Goal: Task Accomplishment & Management: Complete application form

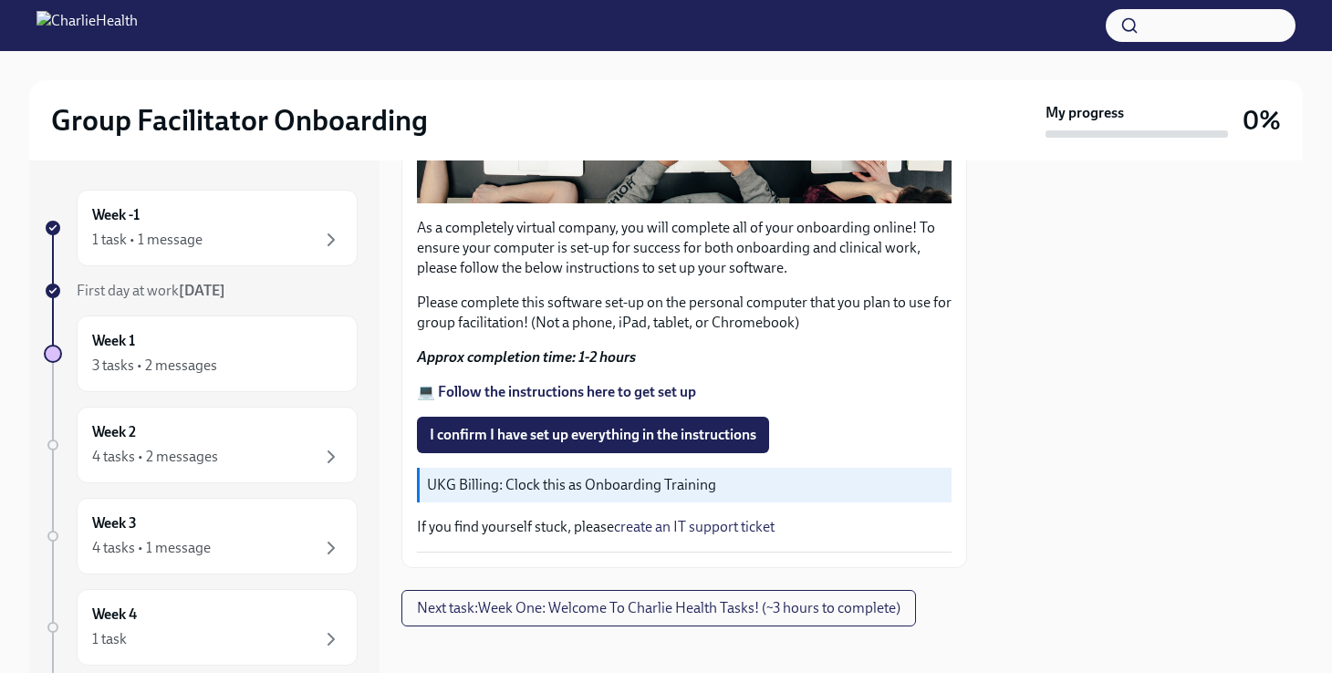
scroll to position [547, 0]
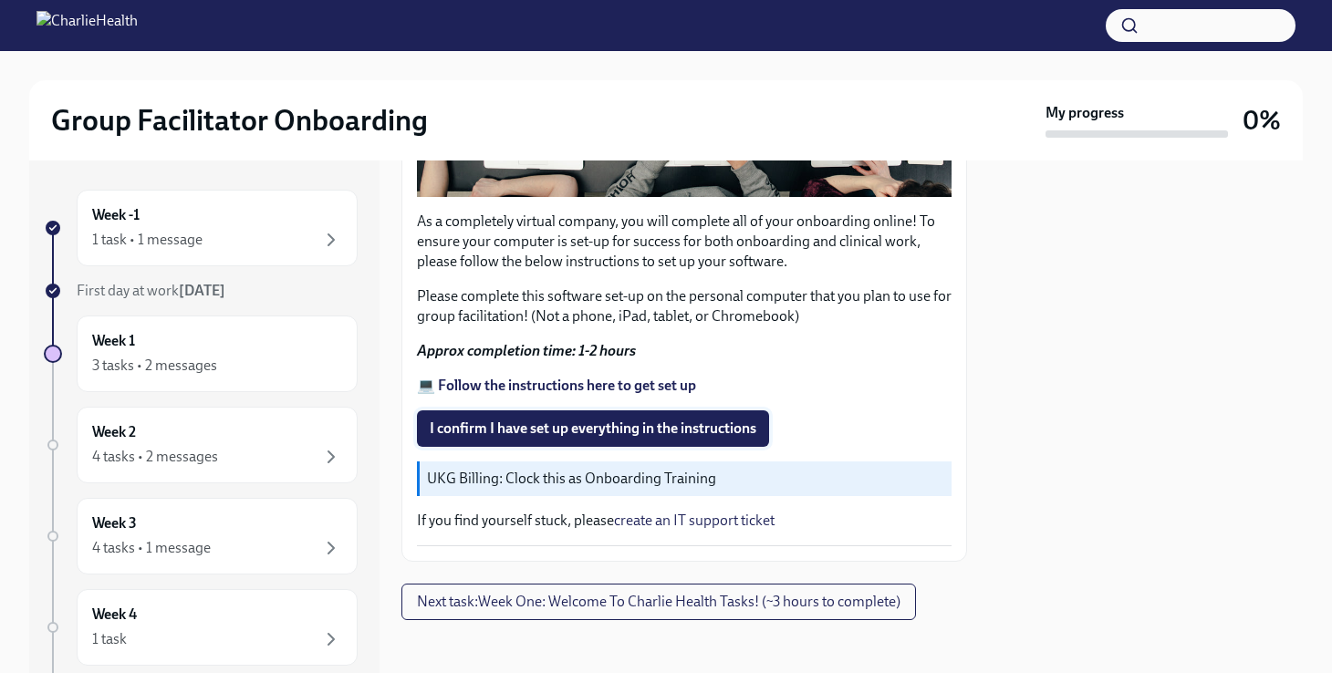
click at [582, 435] on span "I confirm I have set up everything in the instructions" at bounding box center [593, 429] width 327 height 18
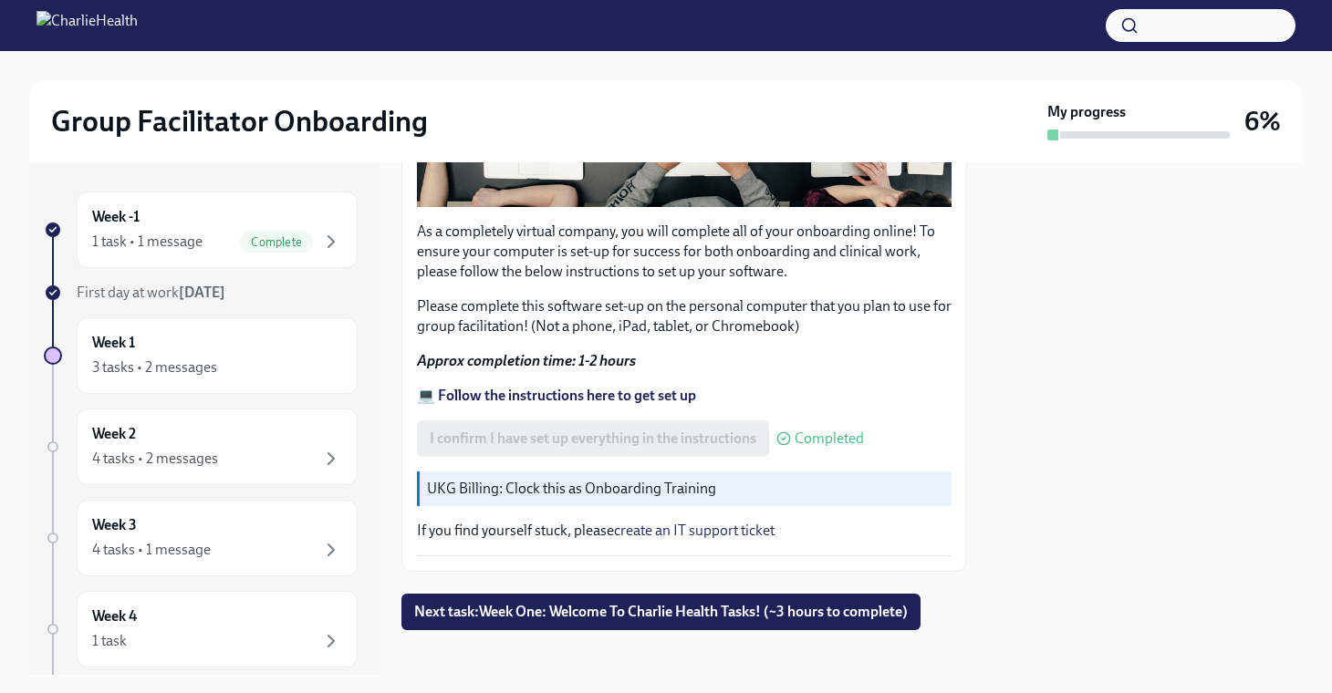
scroll to position [553, 0]
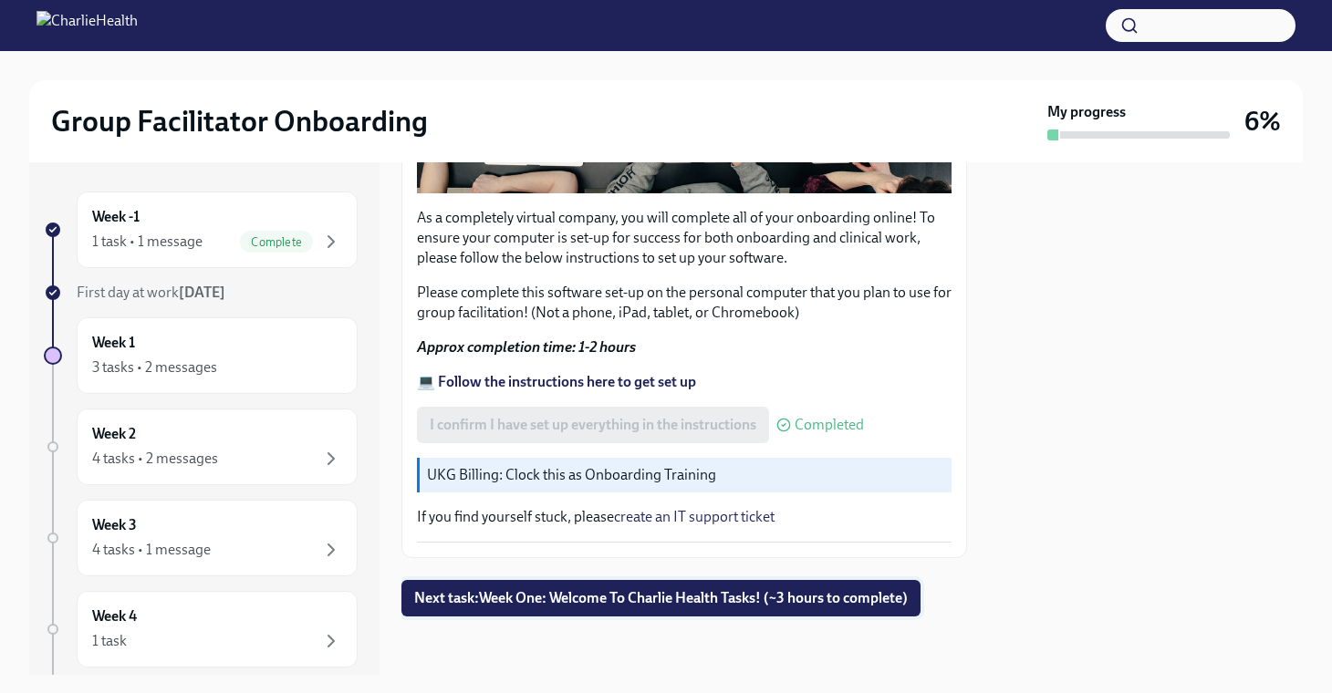
click at [556, 600] on span "Next task : Week One: Welcome To Charlie Health Tasks! (~3 hours to complete)" at bounding box center [660, 598] width 493 height 18
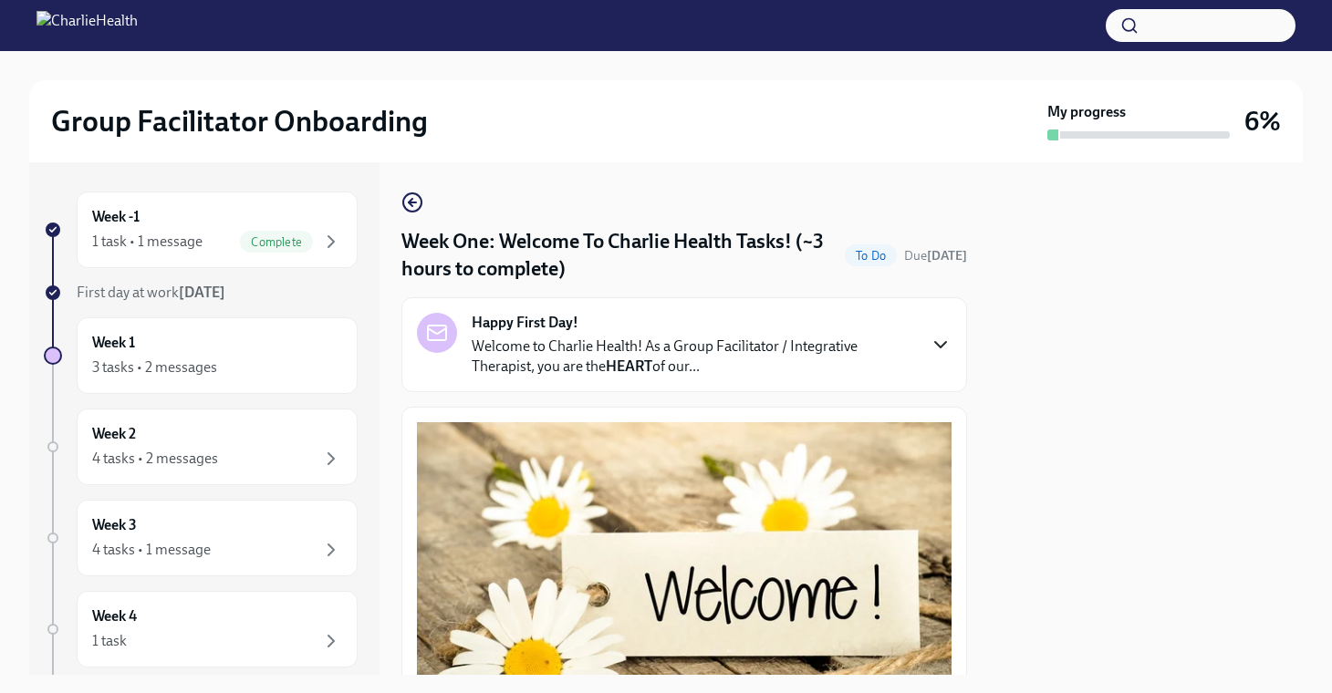
click at [937, 346] on icon "button" at bounding box center [940, 345] width 22 height 22
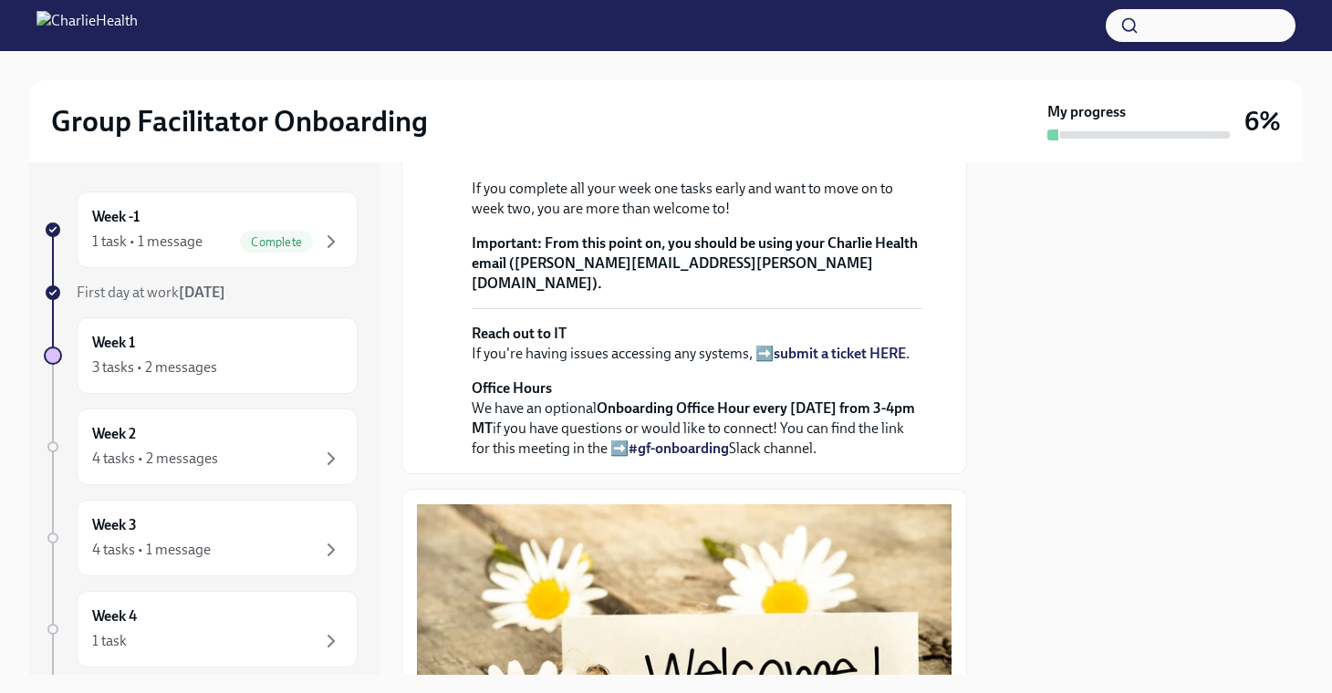
scroll to position [663, 0]
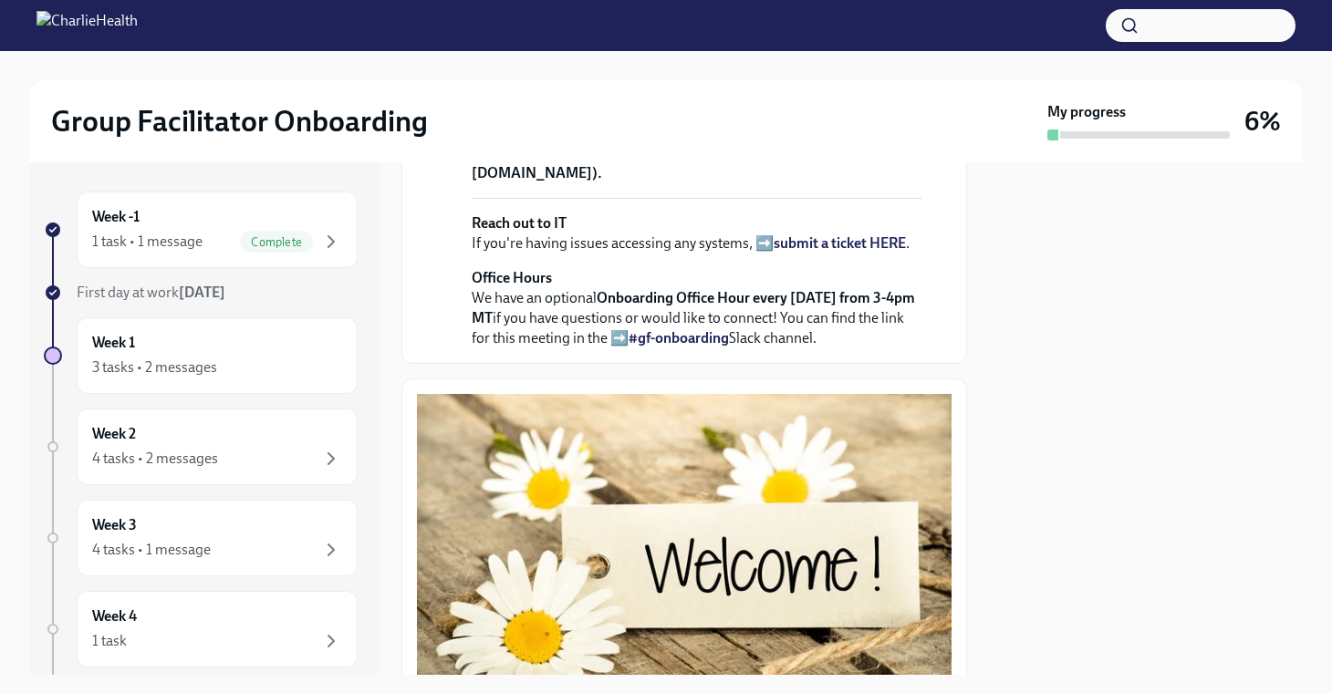
click at [852, 252] on strong "submit a ticket HERE" at bounding box center [839, 242] width 132 height 17
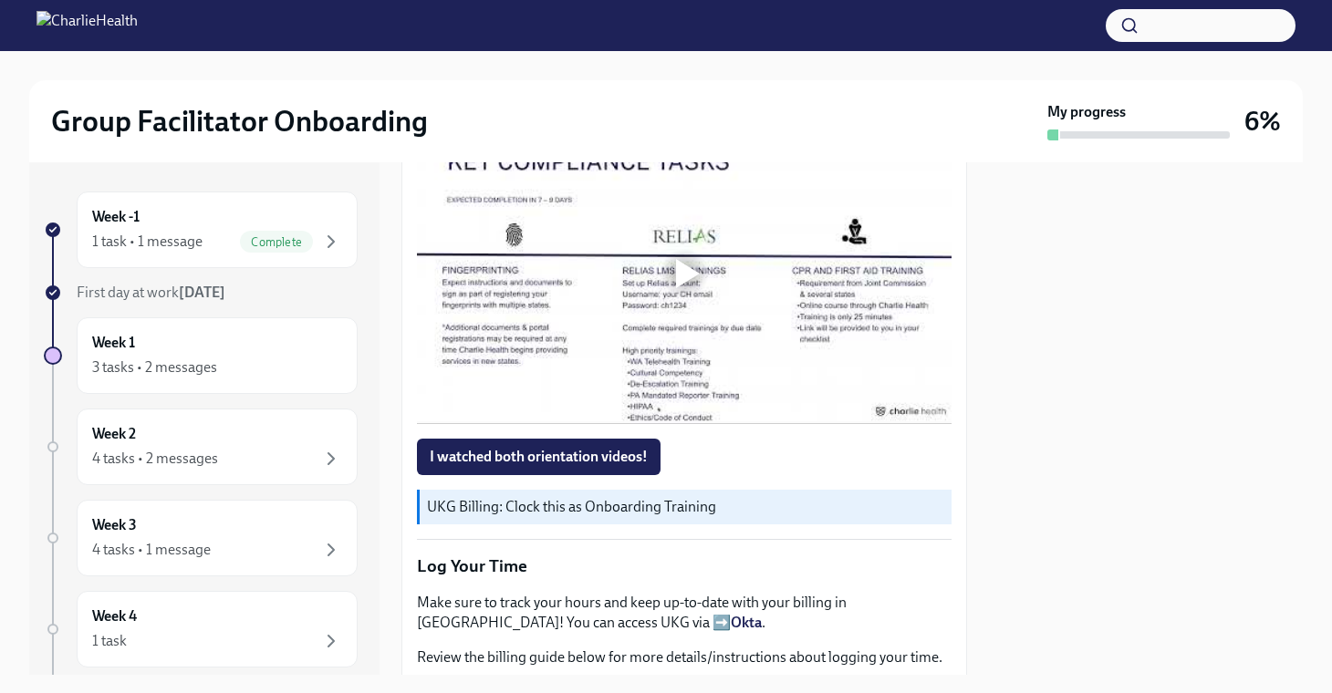
scroll to position [1703, 0]
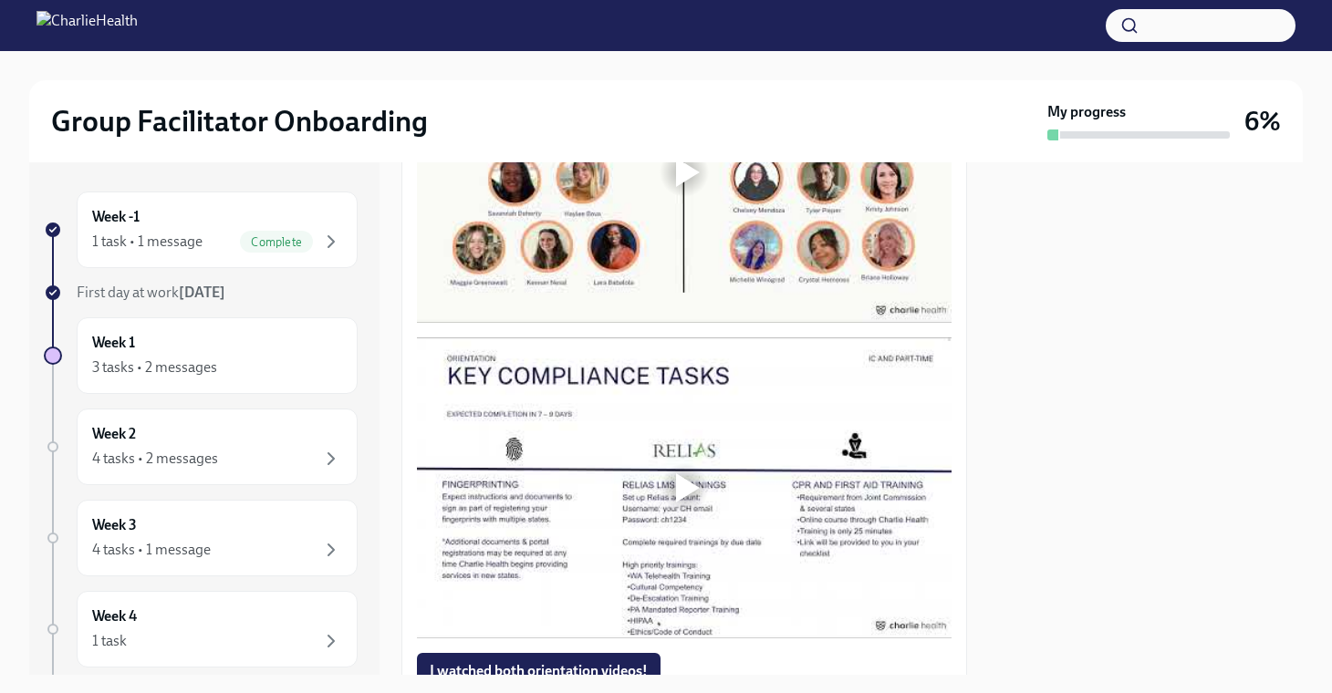
click at [687, 187] on div at bounding box center [688, 172] width 24 height 29
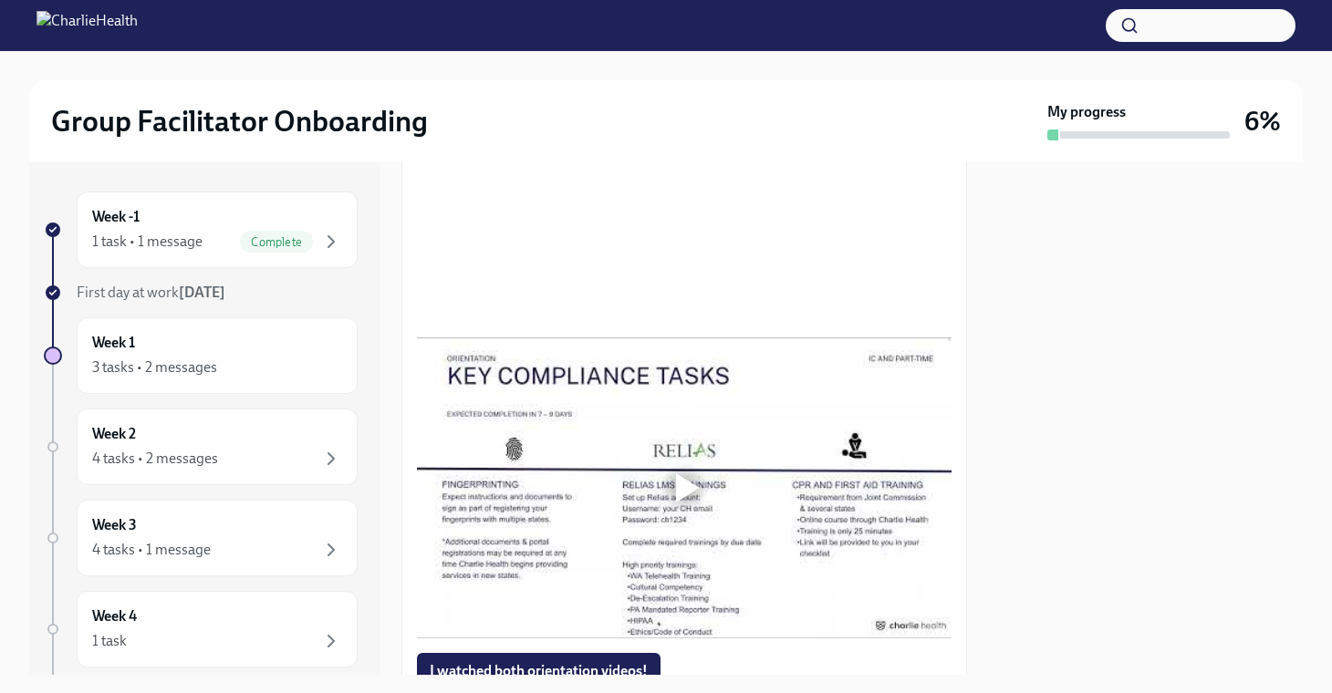
click at [1016, 499] on div at bounding box center [1146, 418] width 314 height 513
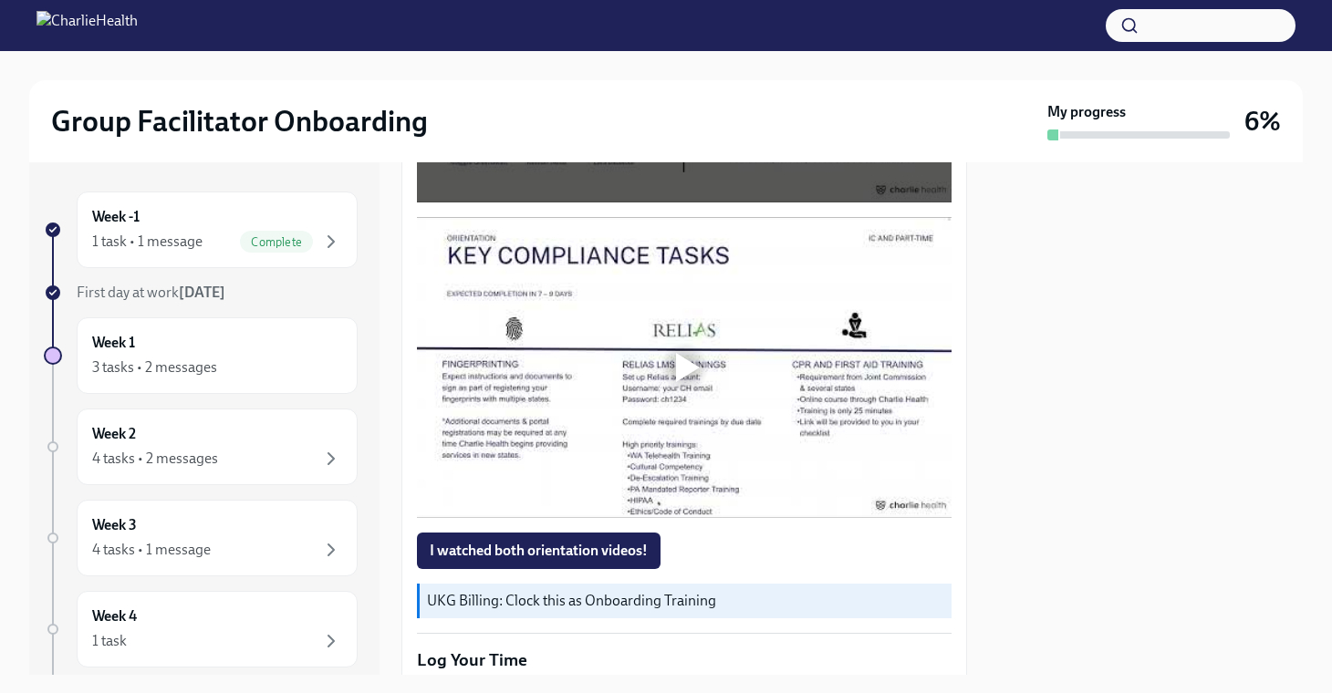
scroll to position [1171, 0]
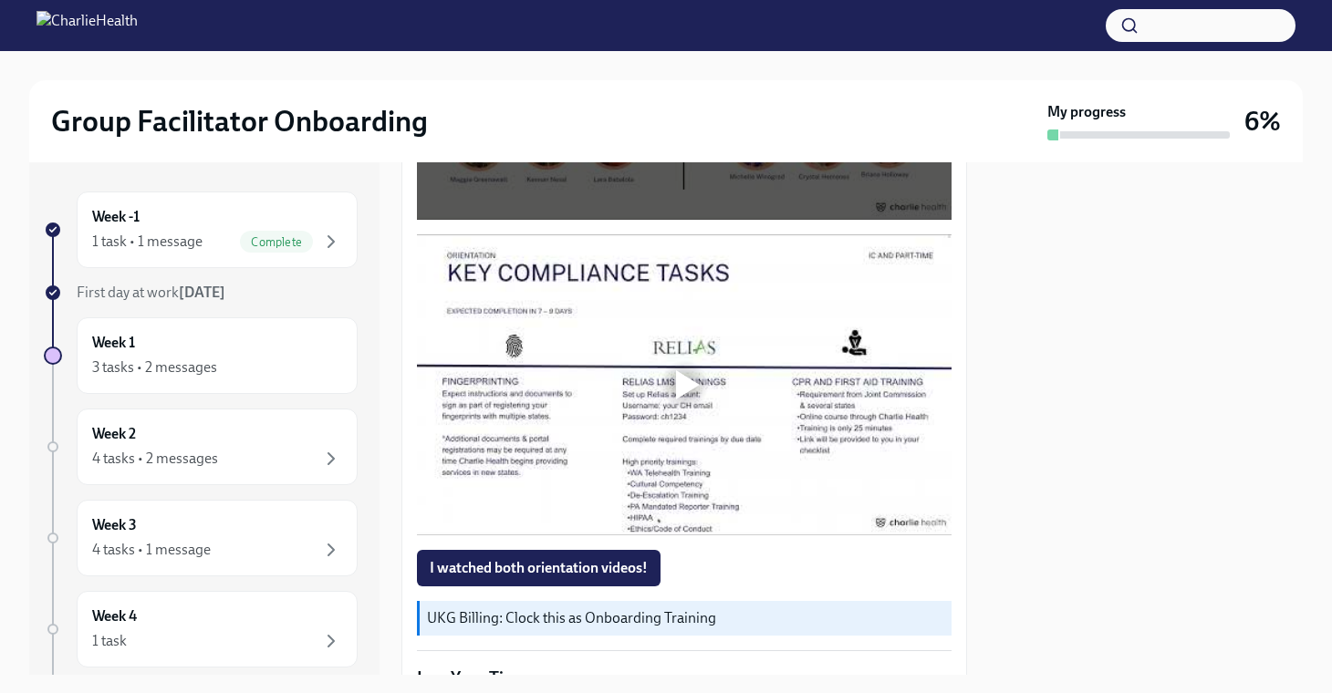
click at [680, 383] on div at bounding box center [688, 384] width 24 height 29
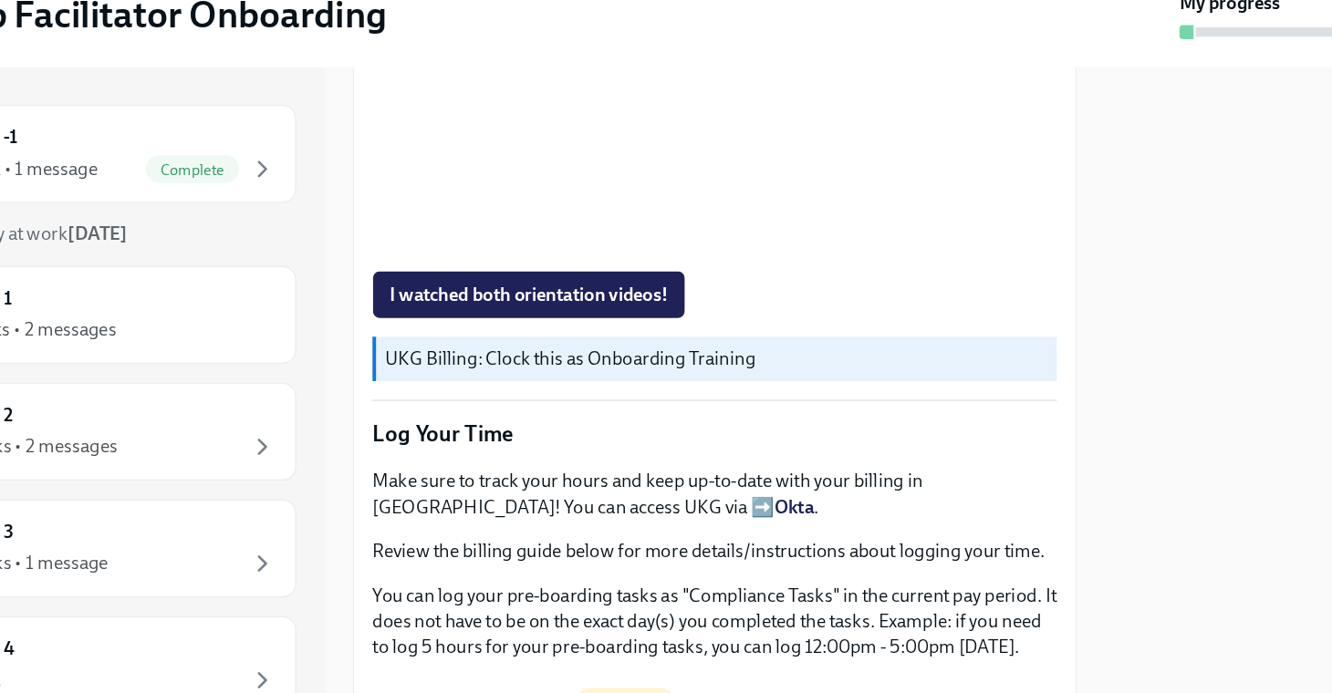
scroll to position [1471, 0]
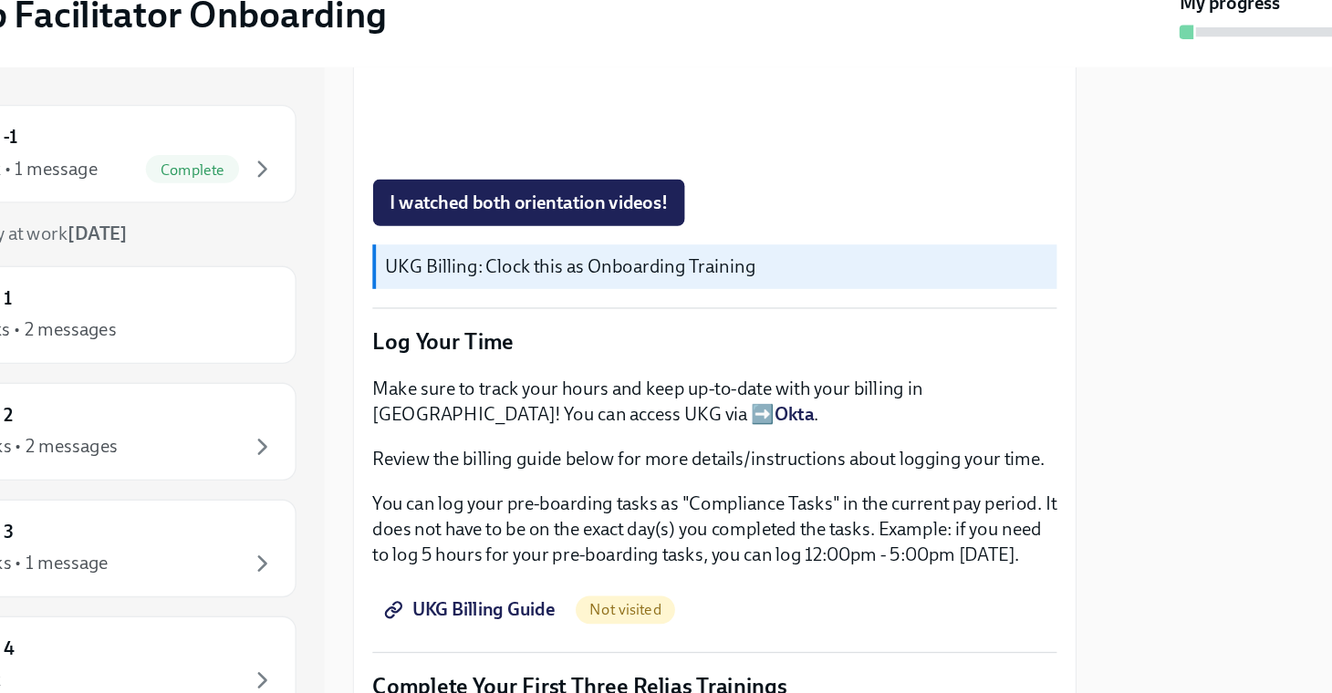
click at [528, 586] on span "UKG Billing Guide" at bounding box center [495, 586] width 130 height 18
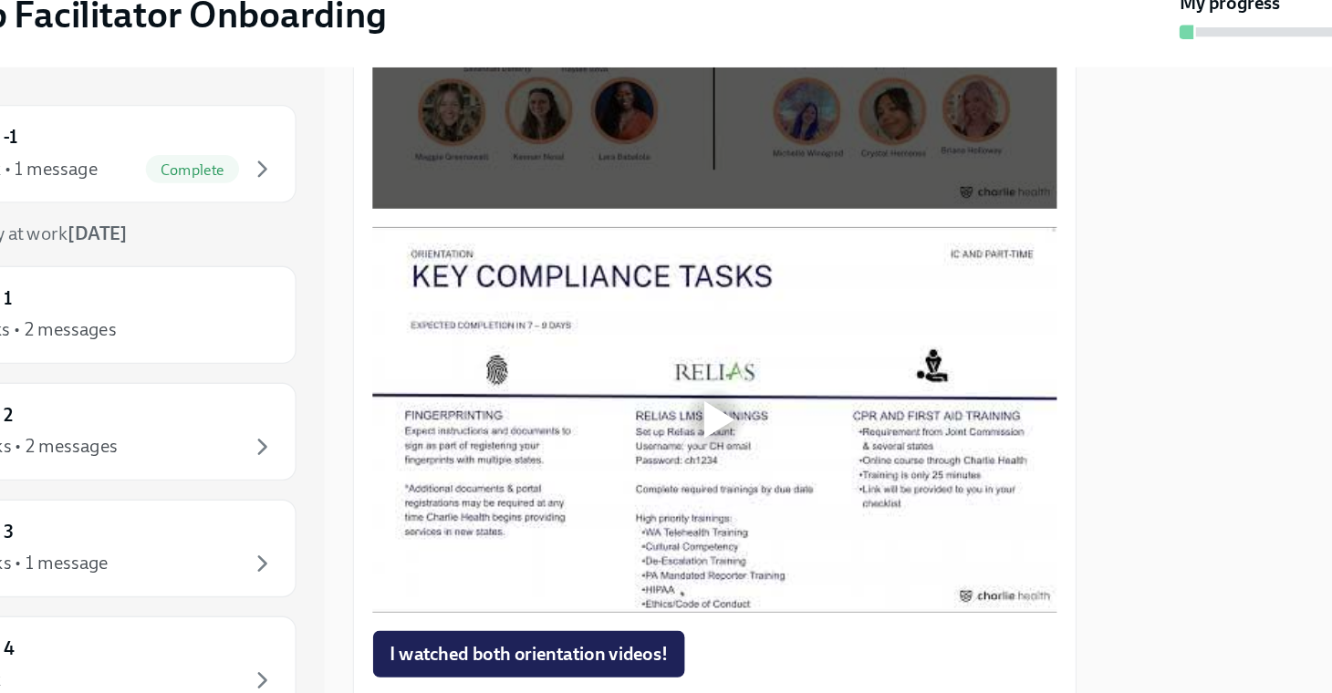
scroll to position [1120, 0]
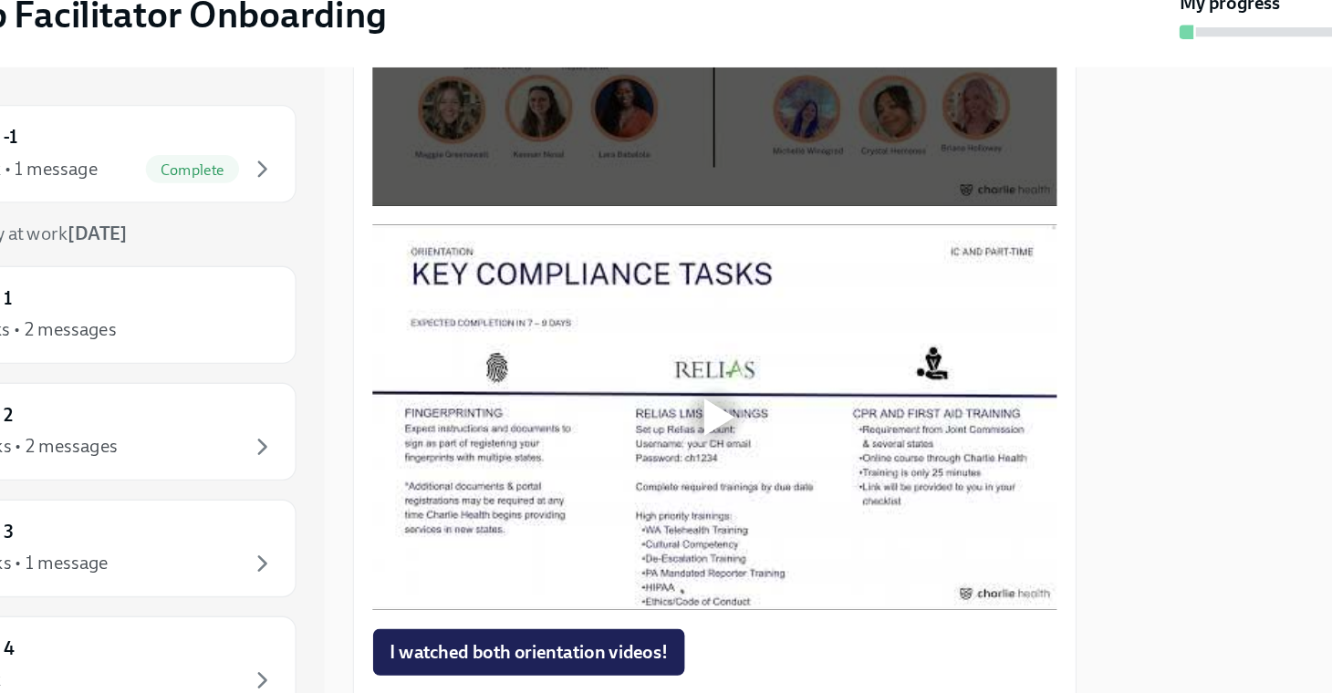
click at [685, 442] on div at bounding box center [688, 435] width 24 height 29
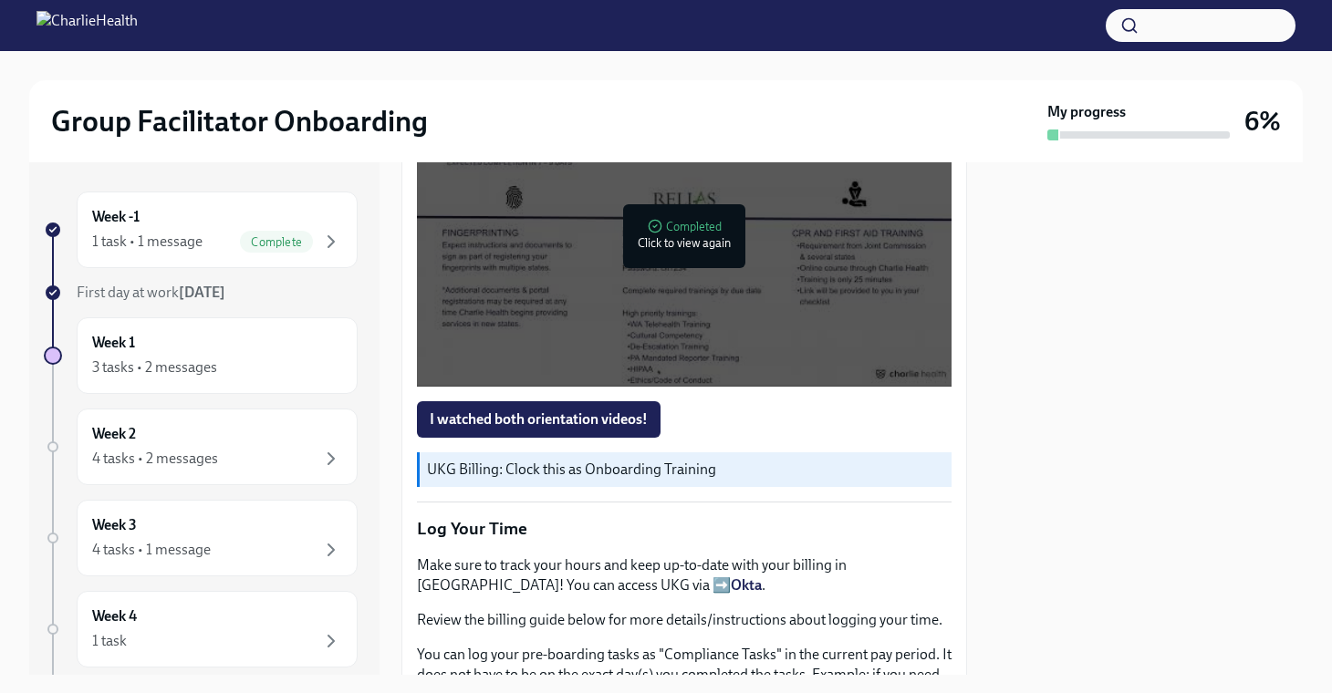
scroll to position [1332, 0]
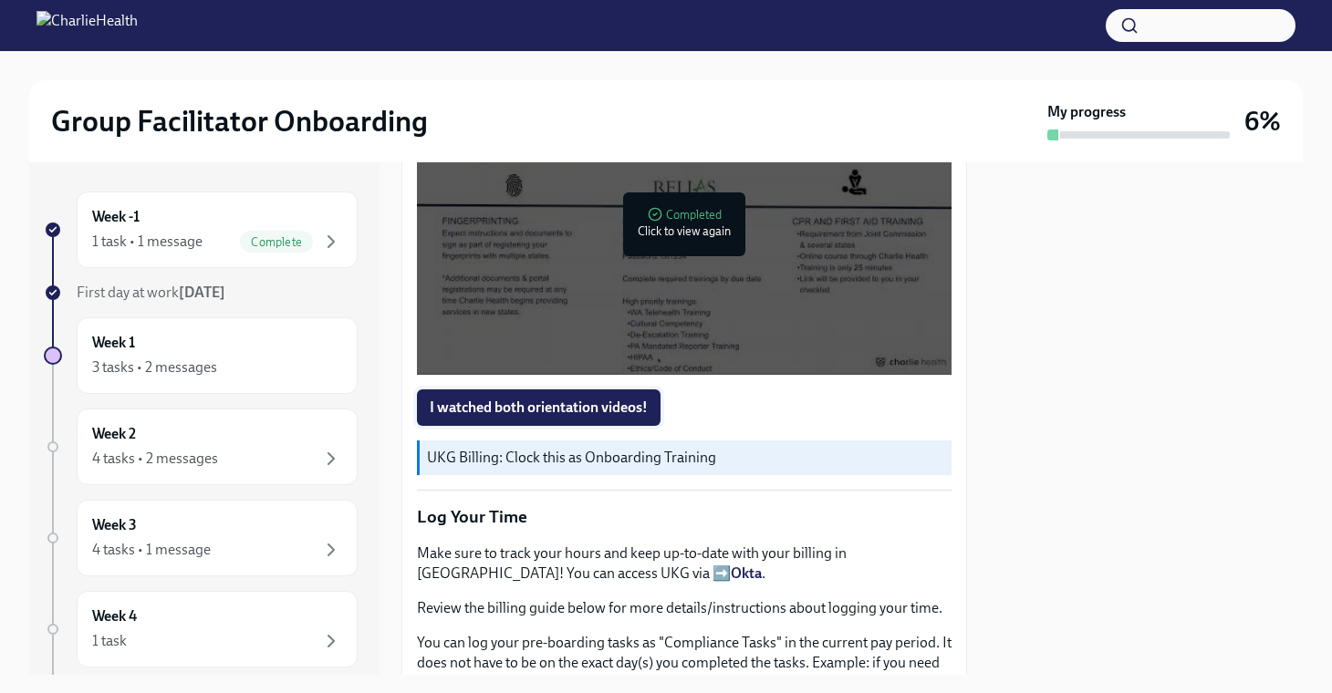
click at [604, 410] on span "I watched both orientation videos!" at bounding box center [539, 408] width 218 height 18
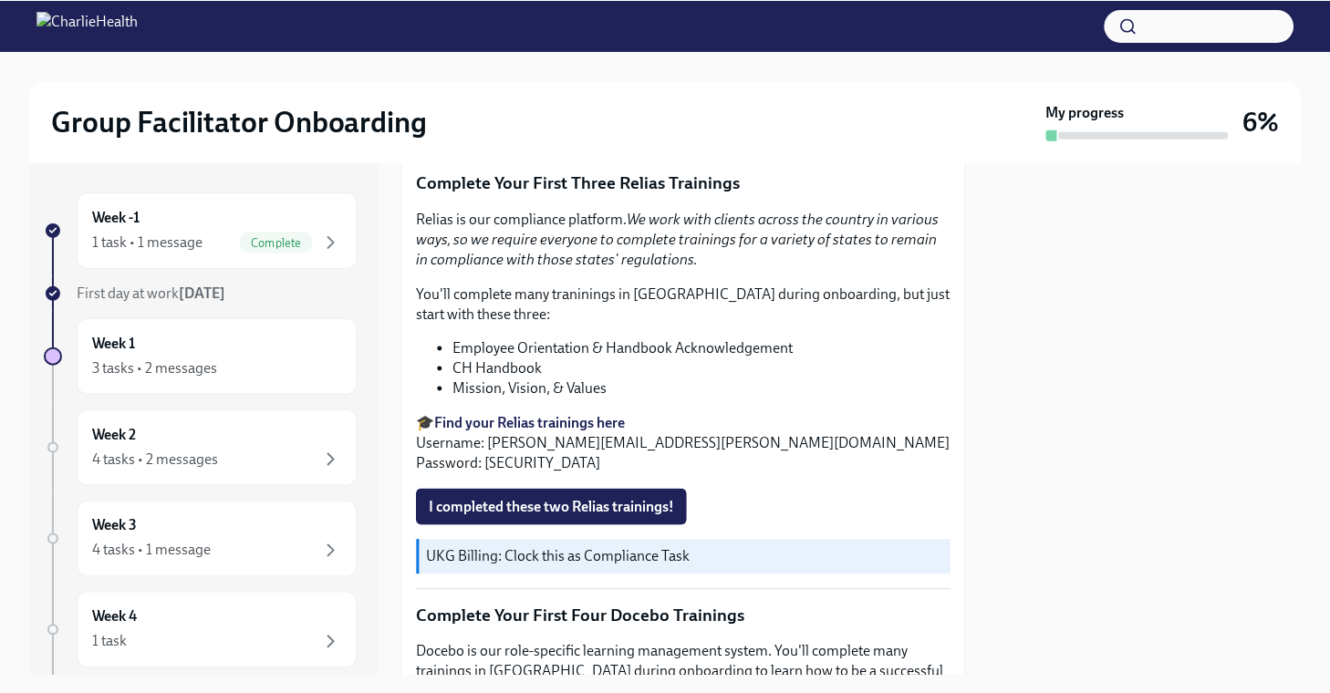
scroll to position [1914, 0]
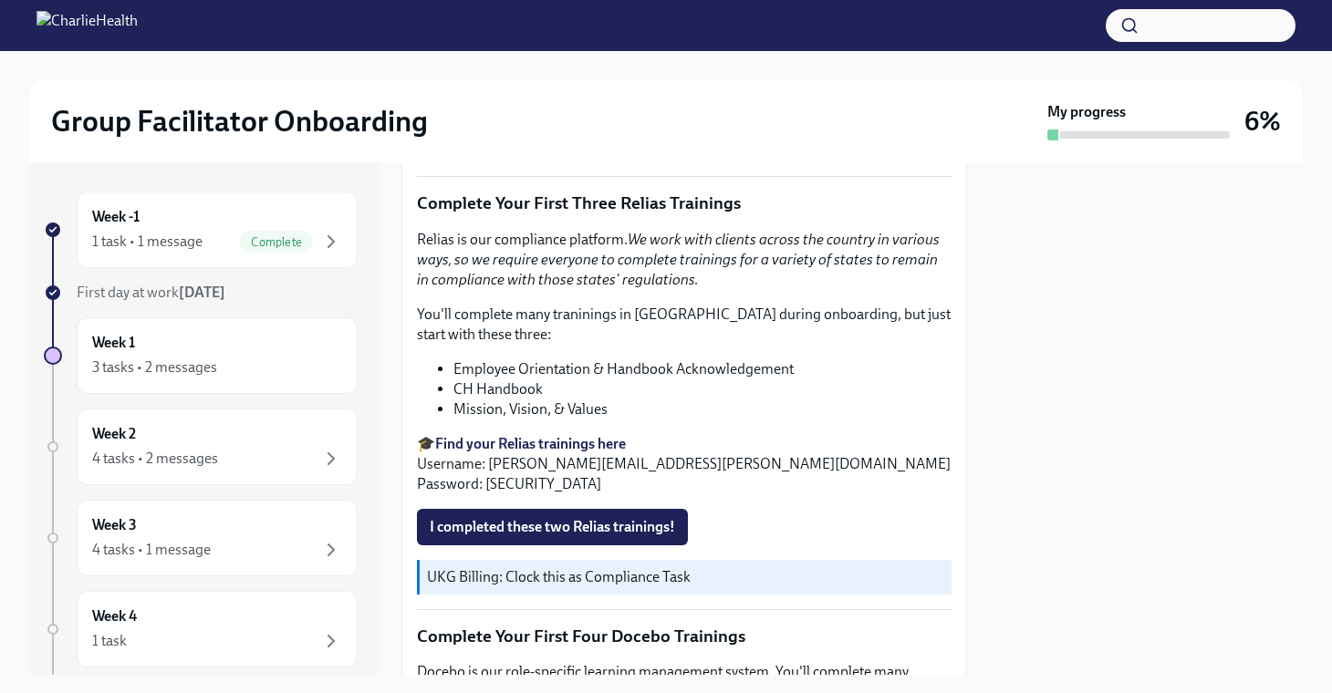
click at [680, 373] on li "Employee Orientation & Handbook Acknowledgement" at bounding box center [702, 369] width 498 height 20
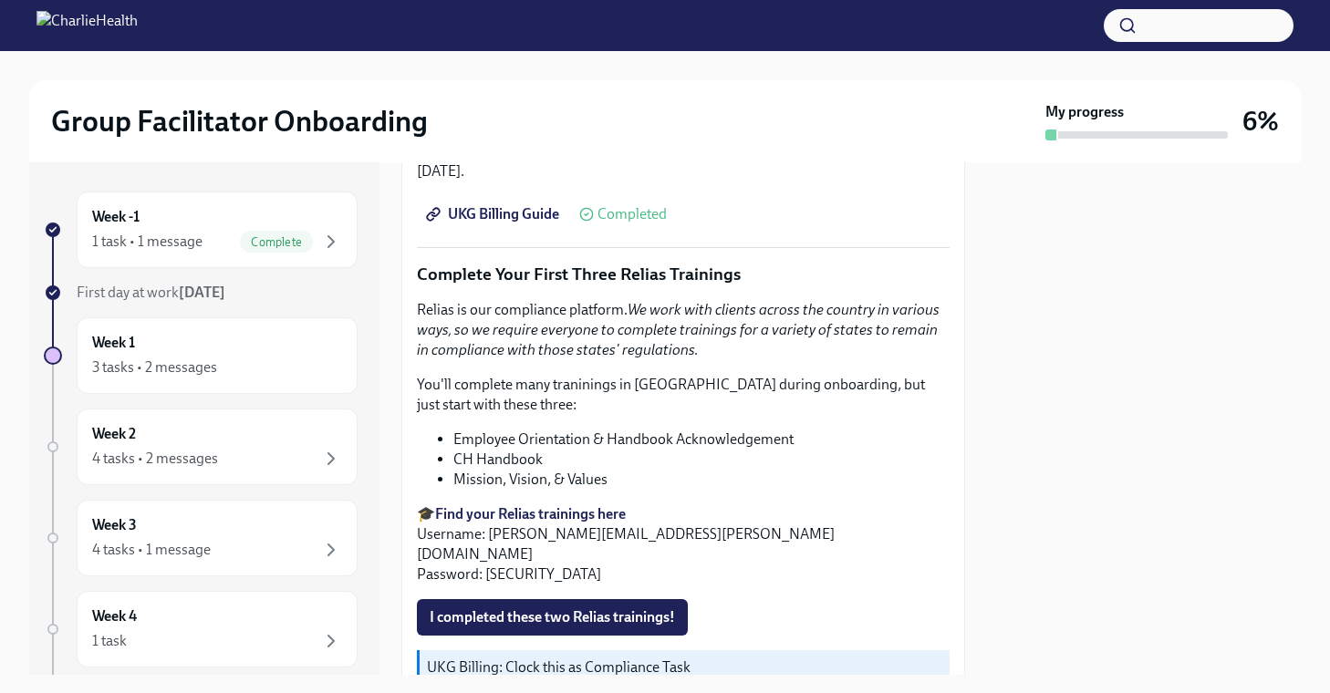
scroll to position [1863, 0]
click at [588, 607] on span "I completed these two Relias trainings!" at bounding box center [552, 616] width 245 height 18
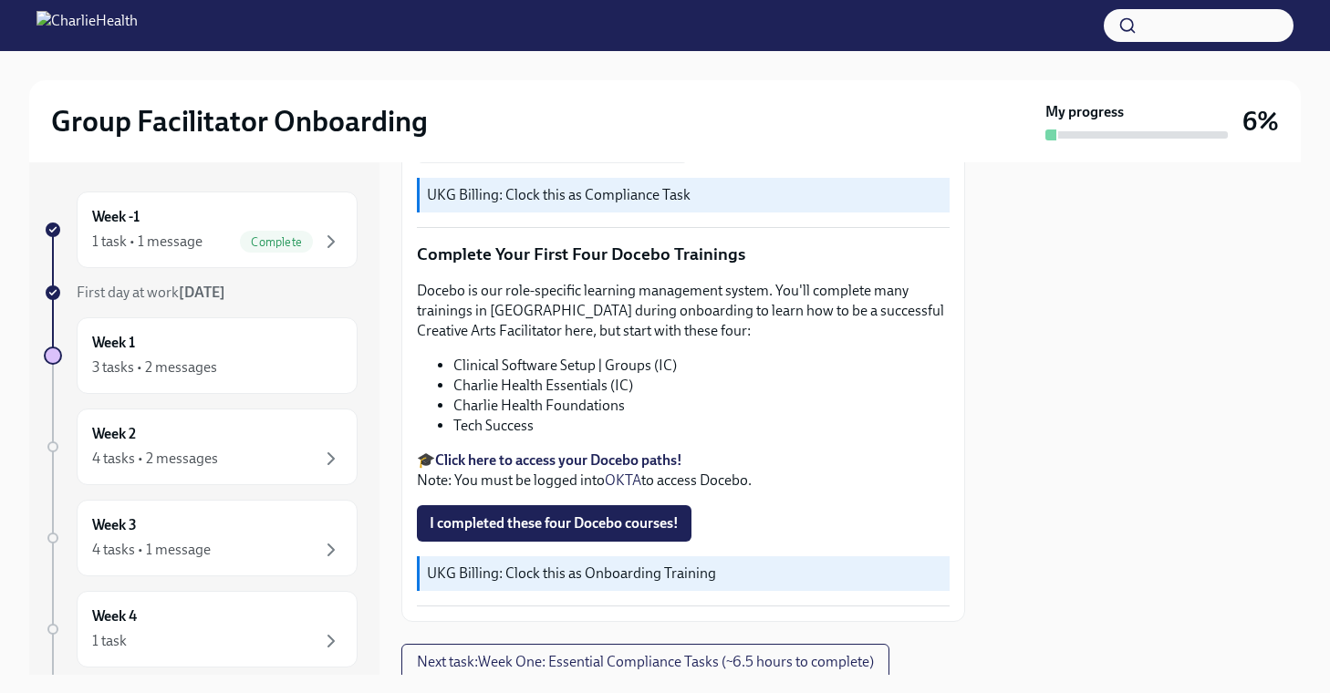
scroll to position [2357, 0]
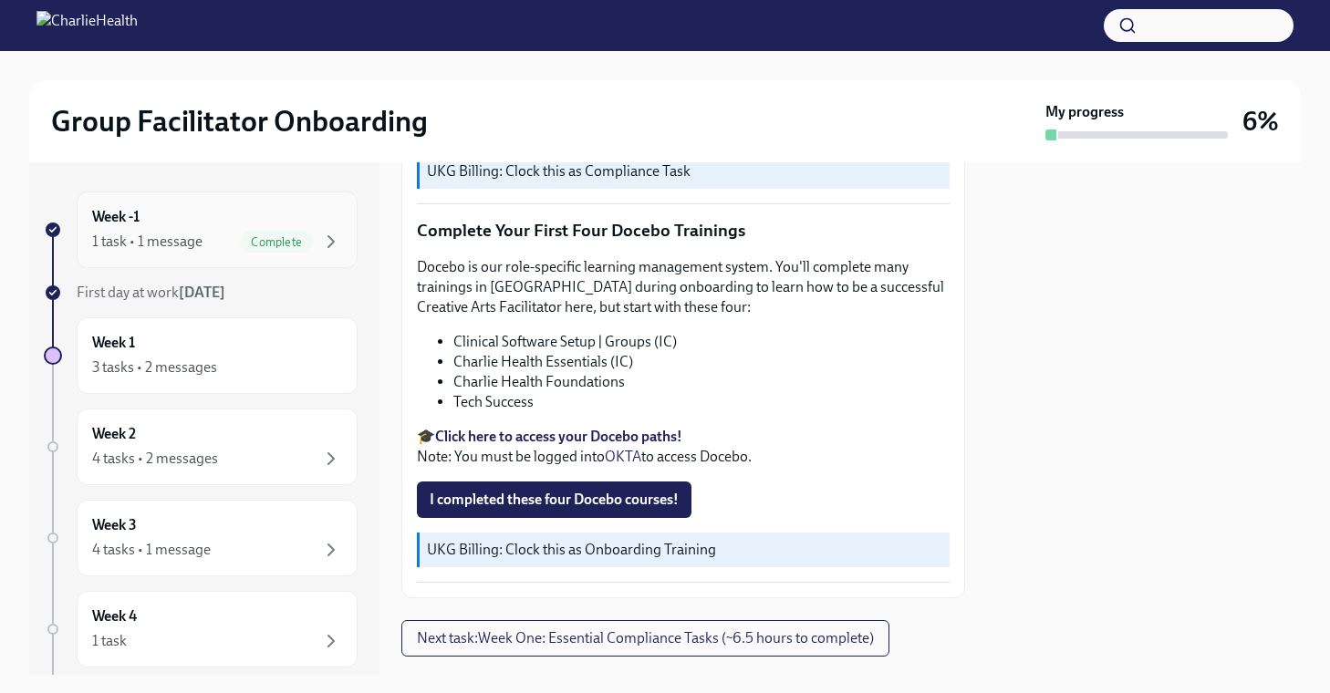
click at [197, 233] on div "1 task • 1 message" at bounding box center [147, 242] width 110 height 20
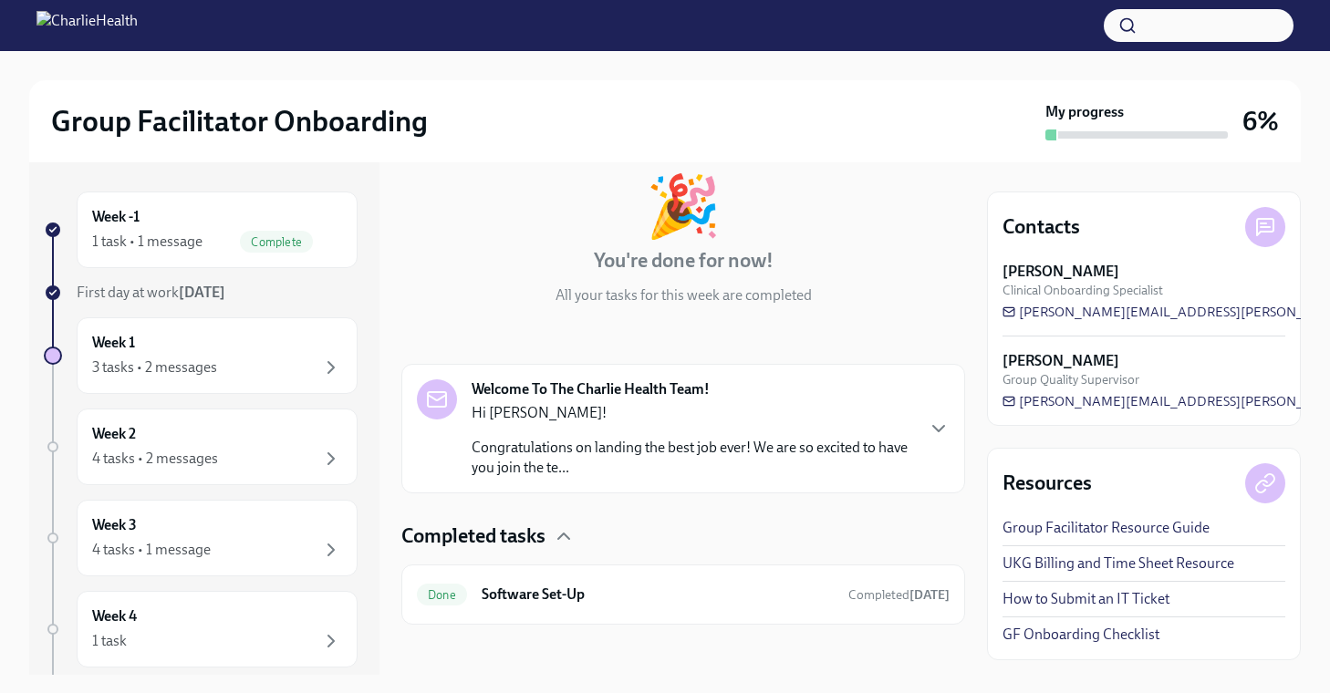
scroll to position [108, 0]
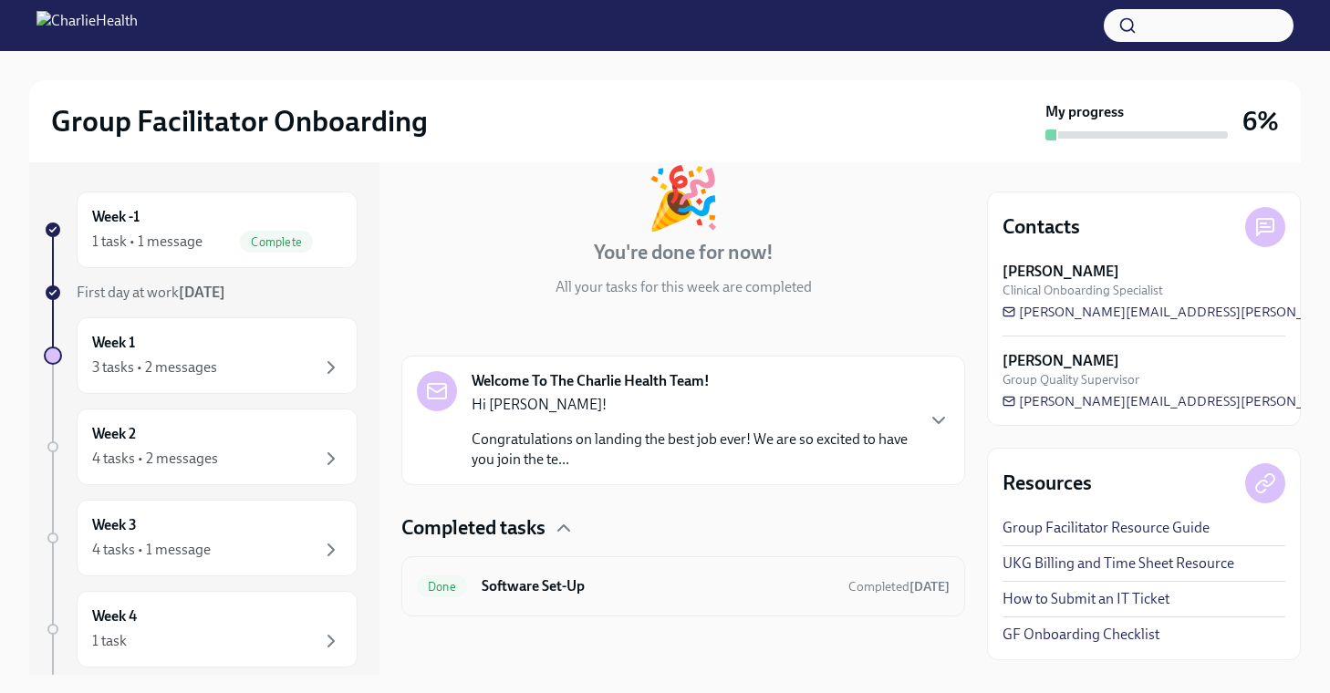
click at [647, 584] on h6 "Software Set-Up" at bounding box center [658, 586] width 352 height 20
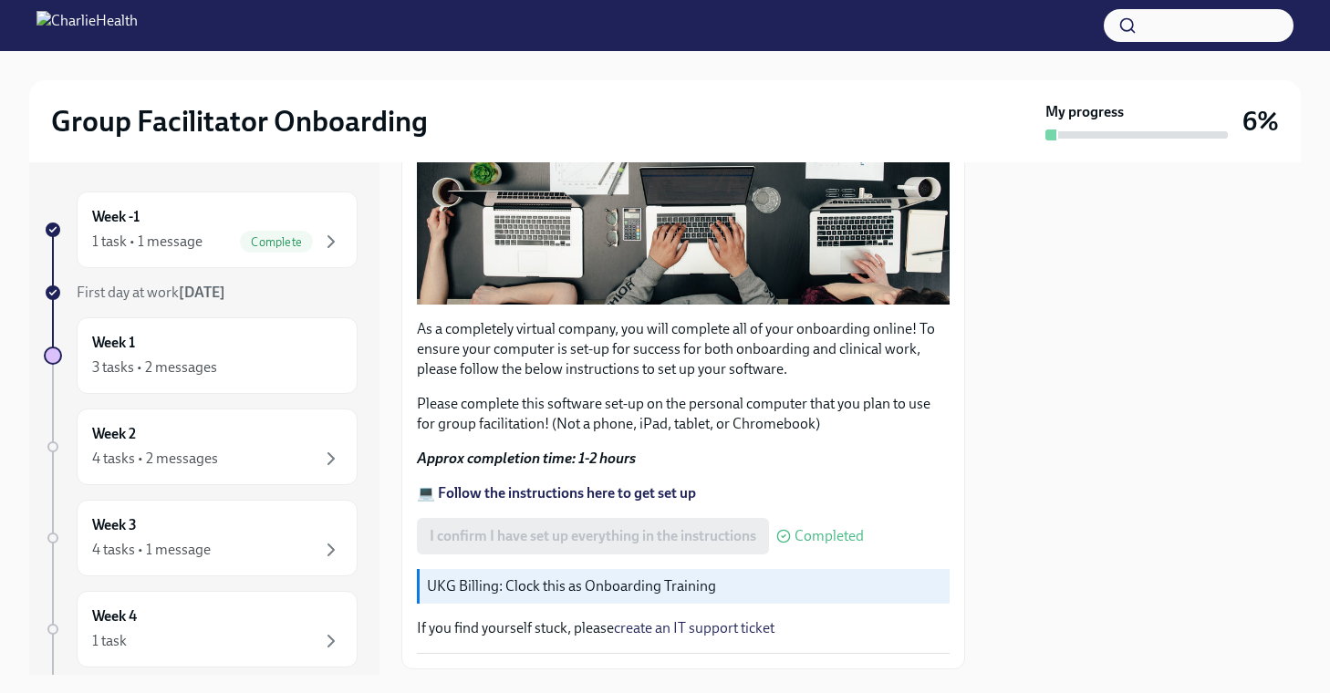
scroll to position [450, 0]
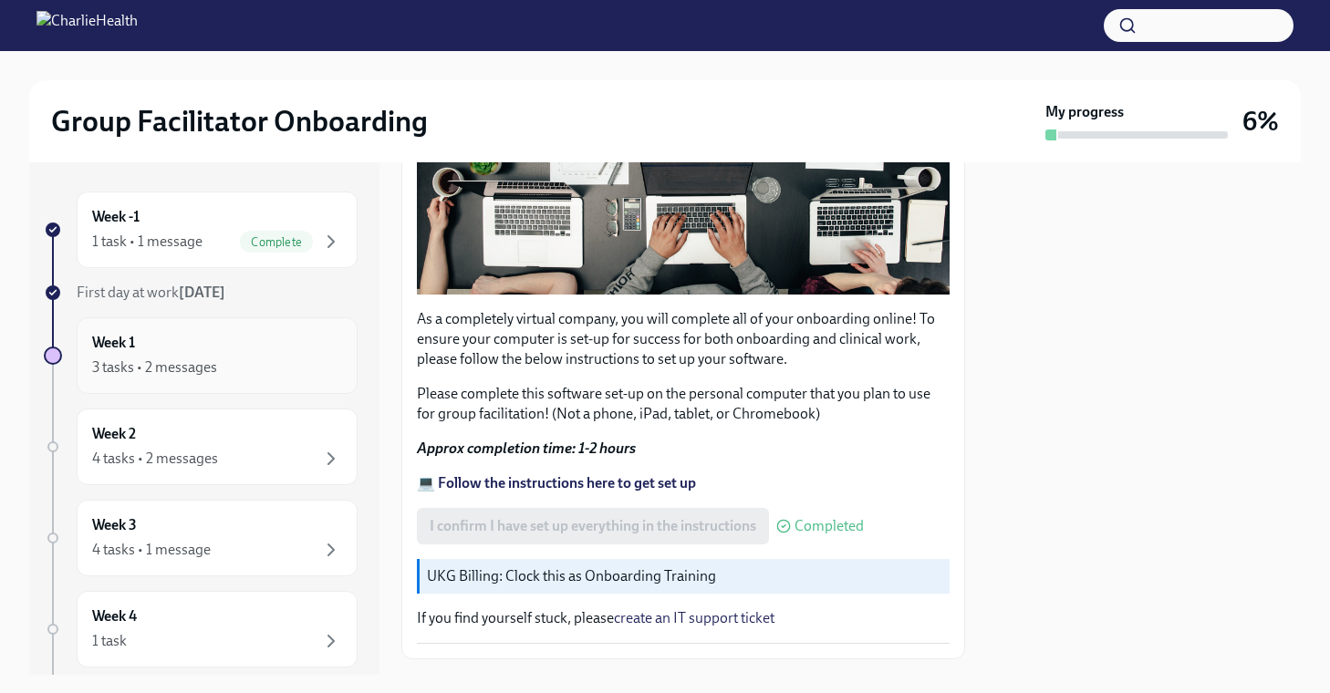
click at [229, 347] on div "Week 1 3 tasks • 2 messages" at bounding box center [217, 356] width 250 height 46
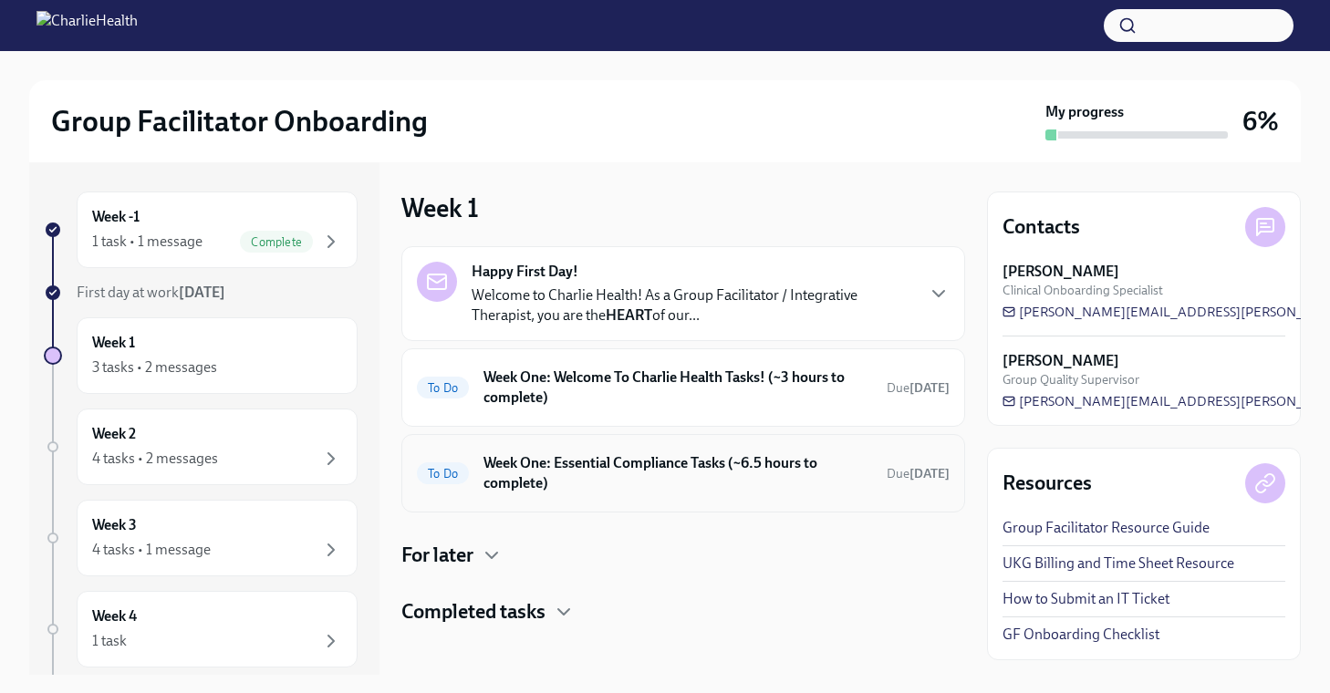
scroll to position [9, 0]
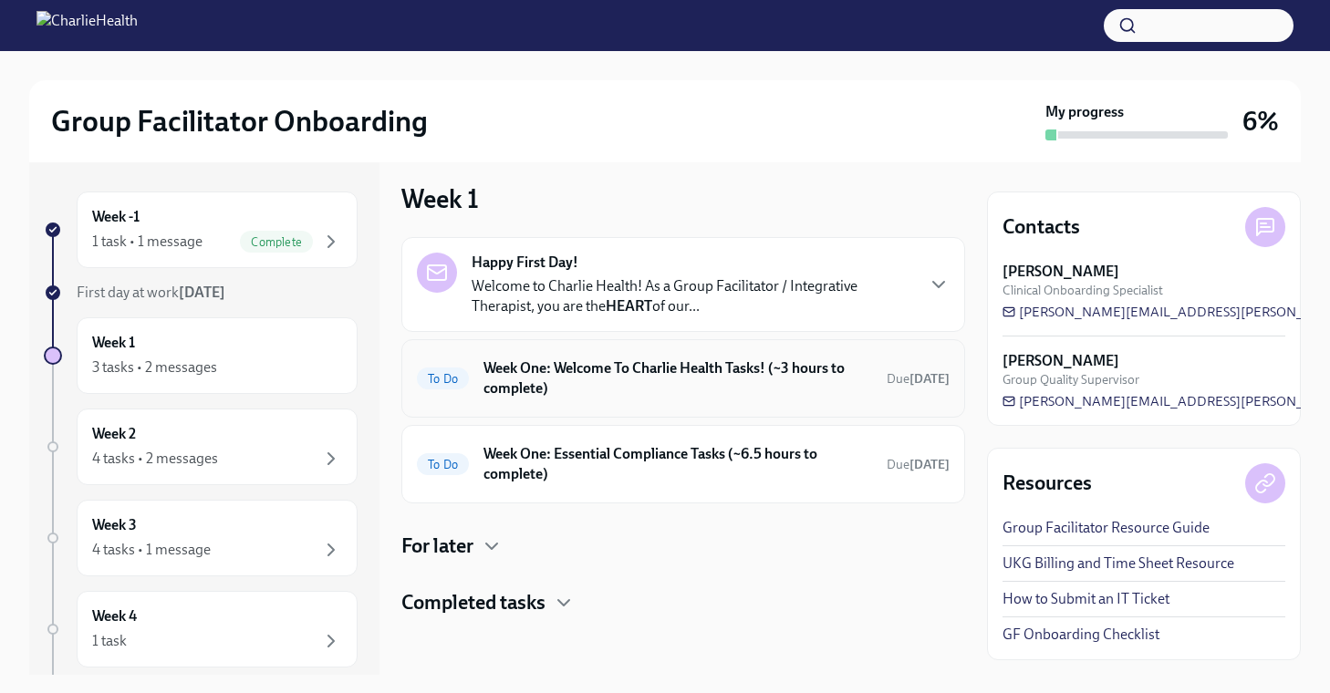
click at [725, 379] on h6 "Week One: Welcome To Charlie Health Tasks! (~3 hours to complete)" at bounding box center [677, 378] width 389 height 40
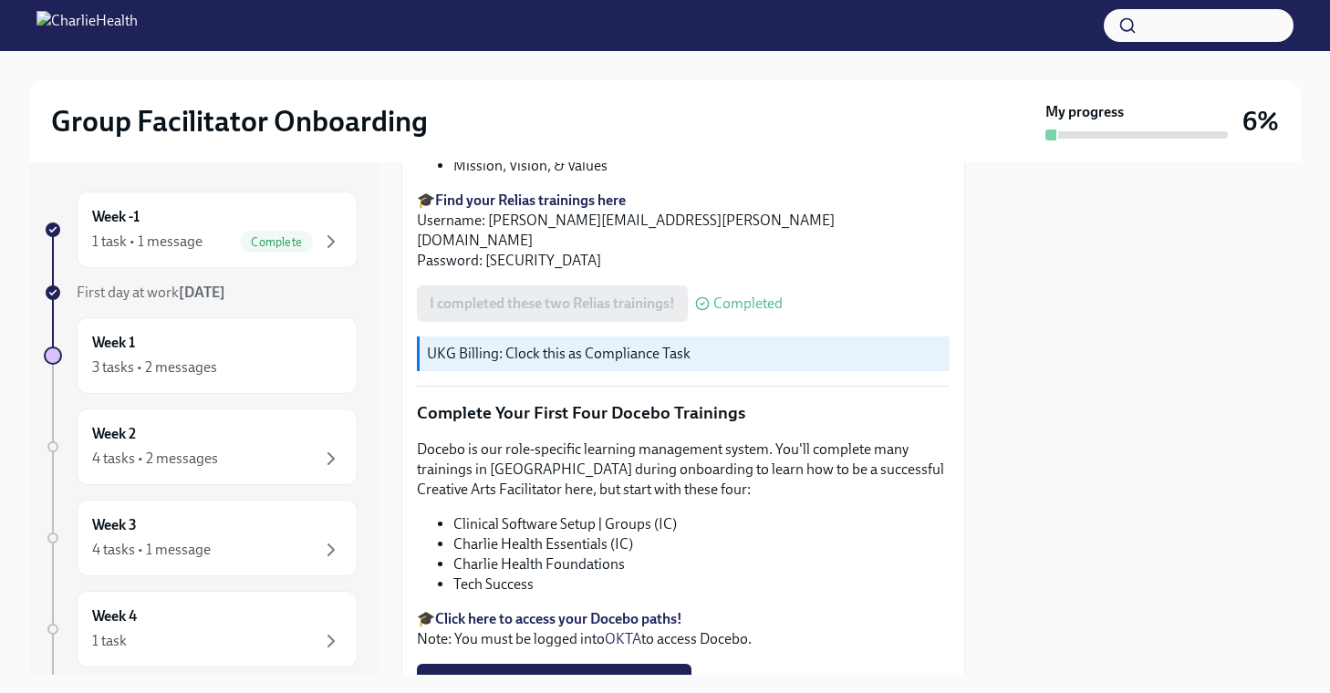
scroll to position [2357, 0]
